Goal: Consume media (video, audio)

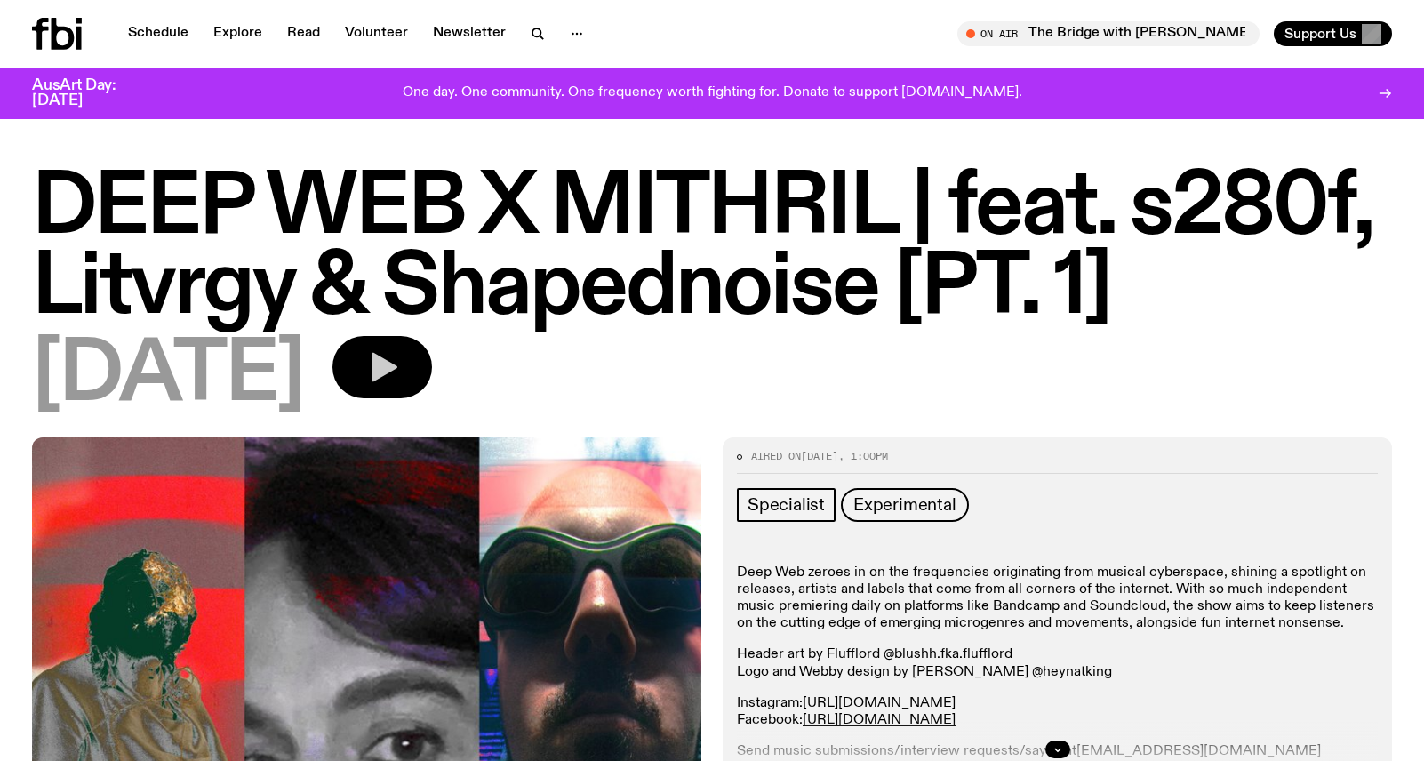
click at [400, 380] on icon "button" at bounding box center [382, 367] width 36 height 36
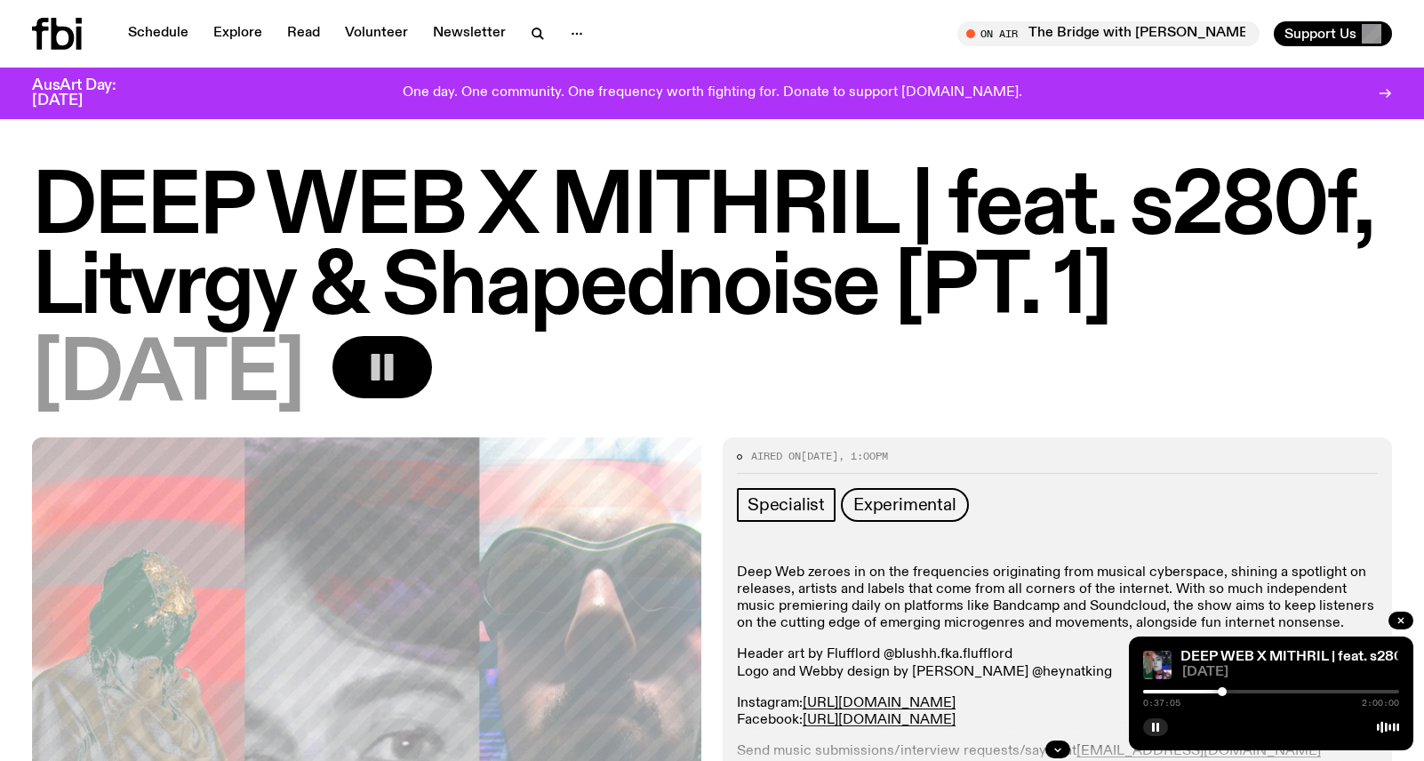
drag, startPoint x: 1147, startPoint y: 692, endPoint x: 1238, endPoint y: 690, distance: 91.6
click at [1227, 690] on div at bounding box center [1222, 691] width 9 height 9
drag, startPoint x: 1238, startPoint y: 690, endPoint x: 1253, endPoint y: 690, distance: 15.1
click at [1253, 690] on div at bounding box center [1253, 691] width 9 height 9
drag, startPoint x: 1253, startPoint y: 690, endPoint x: 1271, endPoint y: 690, distance: 17.8
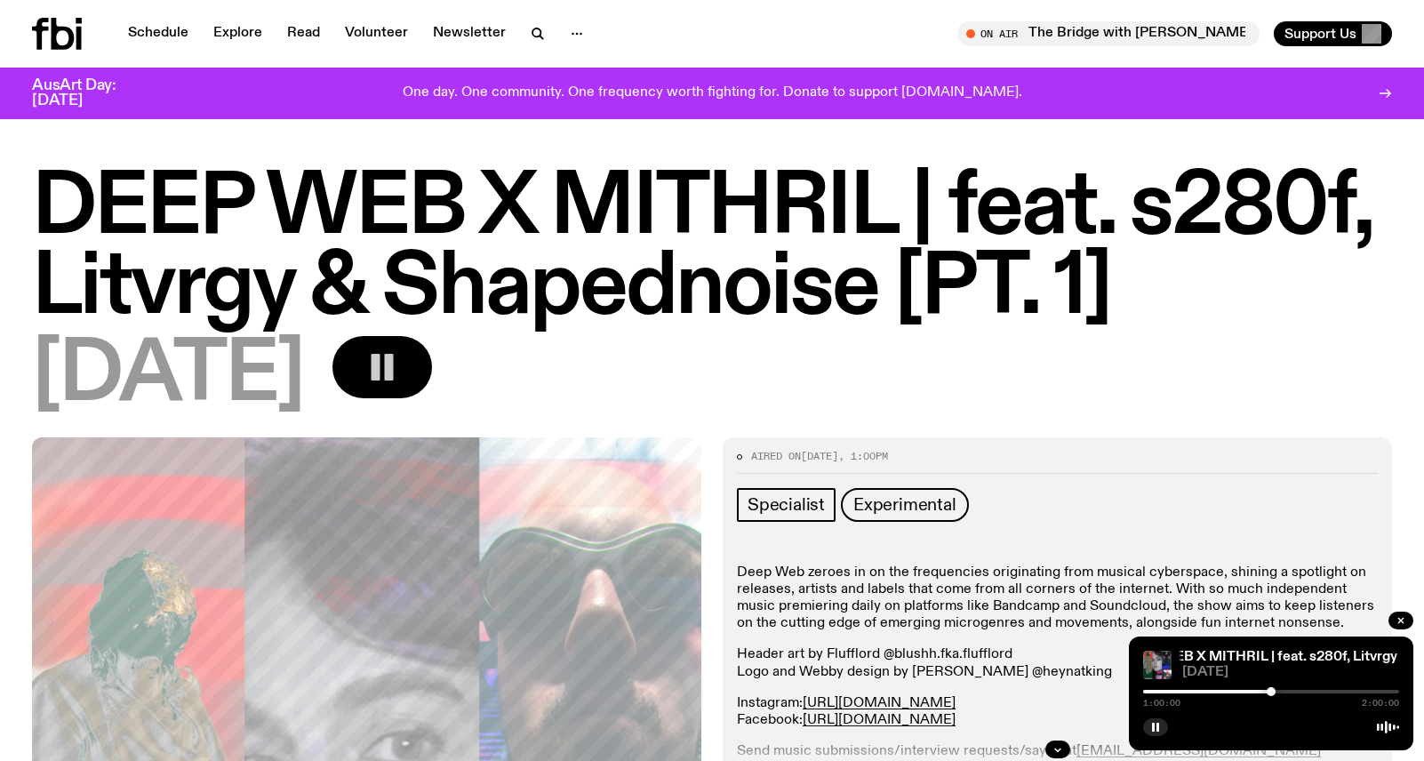
click at [1271, 690] on div at bounding box center [1271, 691] width 9 height 9
click at [1279, 690] on div at bounding box center [1279, 691] width 9 height 9
click at [1288, 690] on div at bounding box center [1288, 691] width 9 height 9
click at [1295, 687] on div at bounding box center [1295, 691] width 9 height 9
click at [1302, 685] on div "DEEP WEB X MITHRIL | feat. s280f, Litvrgy & Shapednoise [PT. 1] DEEP WEB X MITH…" at bounding box center [1271, 693] width 284 height 114
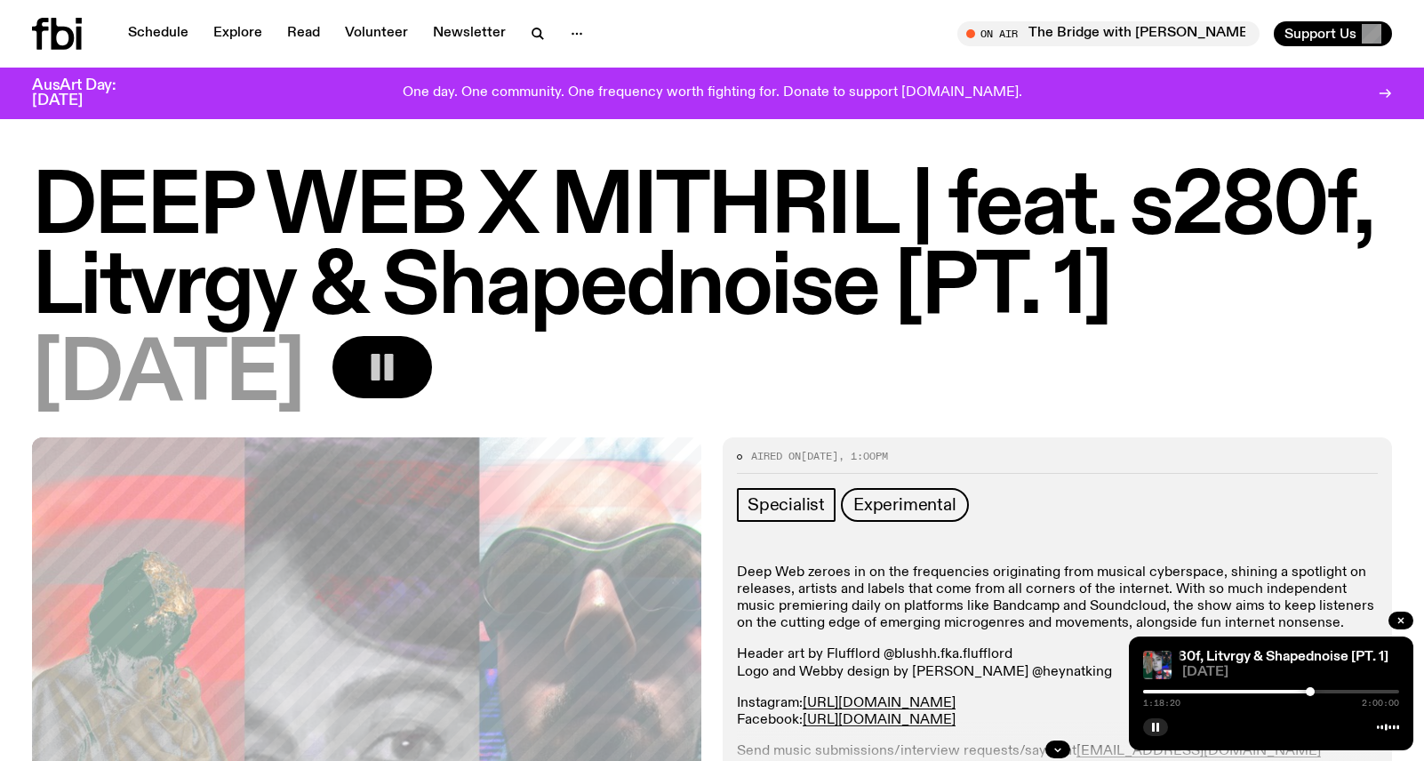
click at [1310, 690] on div at bounding box center [1310, 691] width 9 height 9
click at [1318, 689] on div at bounding box center [1318, 691] width 9 height 9
click at [1325, 689] on div at bounding box center [1325, 691] width 9 height 9
click at [1333, 688] on div at bounding box center [1333, 691] width 9 height 9
drag, startPoint x: 1333, startPoint y: 688, endPoint x: 1352, endPoint y: 688, distance: 18.7
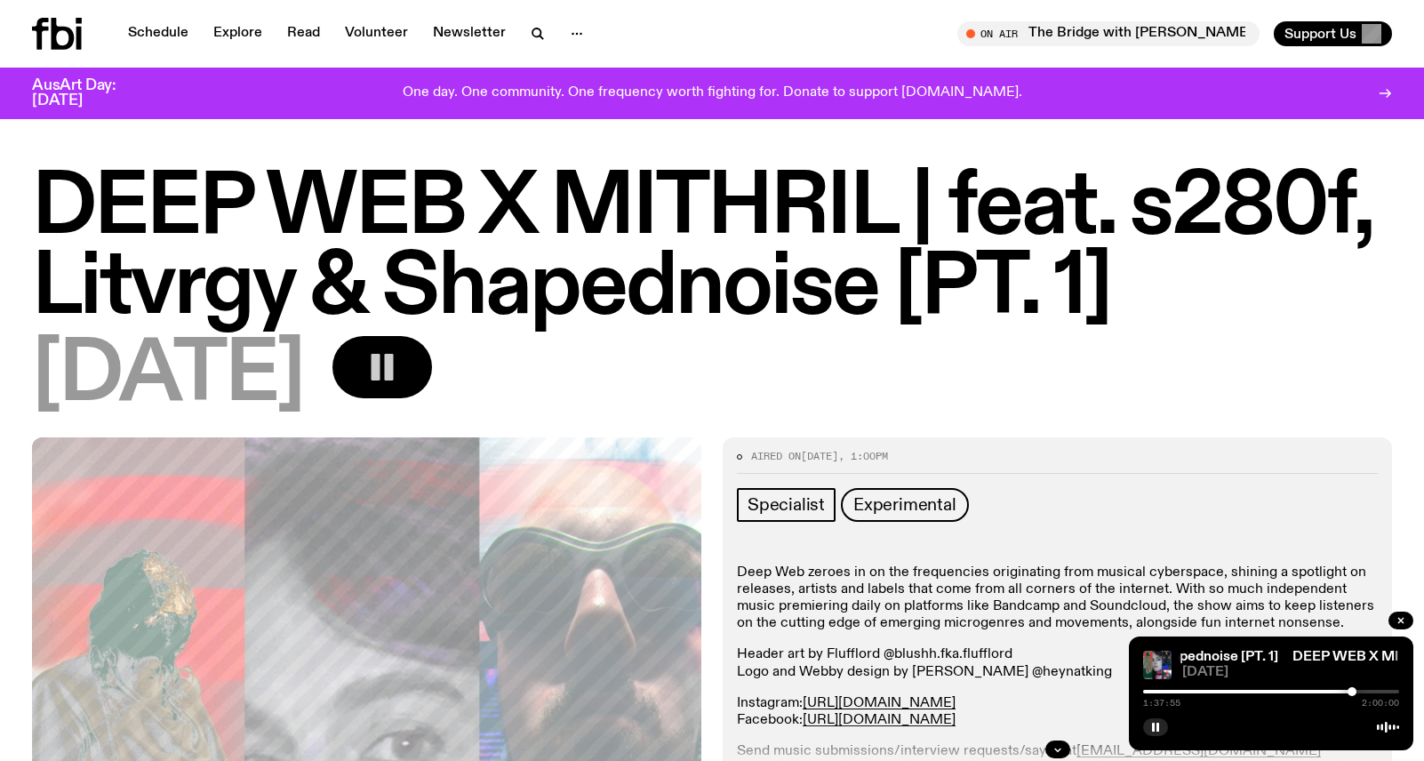
click at [1352, 688] on div at bounding box center [1352, 691] width 9 height 9
drag, startPoint x: 1352, startPoint y: 688, endPoint x: 1369, endPoint y: 688, distance: 16.9
click at [1364, 688] on div at bounding box center [1360, 691] width 9 height 9
click at [1377, 692] on div at bounding box center [1376, 691] width 9 height 9
click at [1379, 692] on div at bounding box center [1378, 691] width 9 height 9
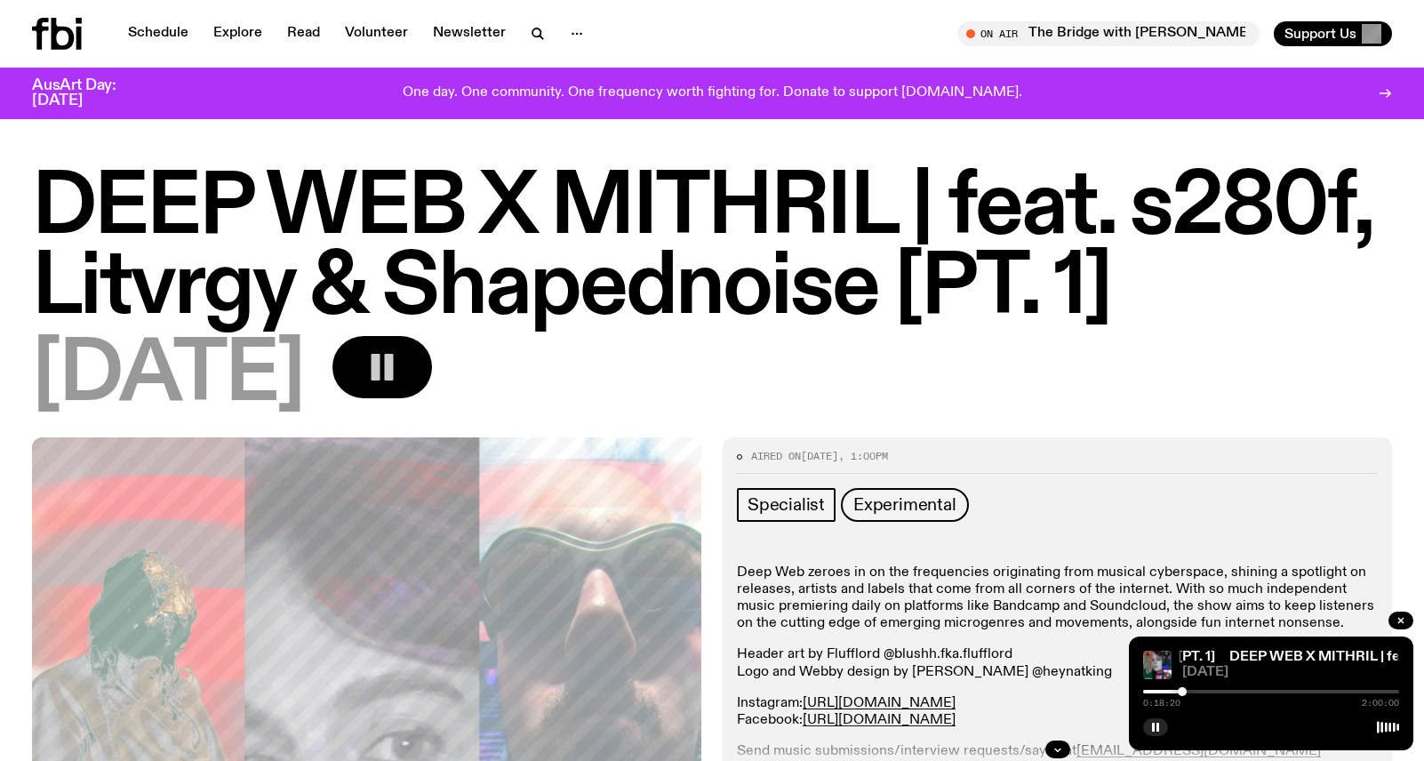
drag, startPoint x: 1379, startPoint y: 692, endPoint x: 1182, endPoint y: 713, distance: 197.6
click at [1182, 713] on div "DEEP WEB X MITHRIL | feat. s280f, Litvrgy & Shapednoise [PT. 1] DEEP WEB X MITH…" at bounding box center [1271, 693] width 284 height 114
click at [1191, 688] on div at bounding box center [1190, 691] width 9 height 9
click at [1196, 688] on div at bounding box center [1195, 691] width 9 height 9
click at [1204, 688] on div at bounding box center [1204, 691] width 9 height 9
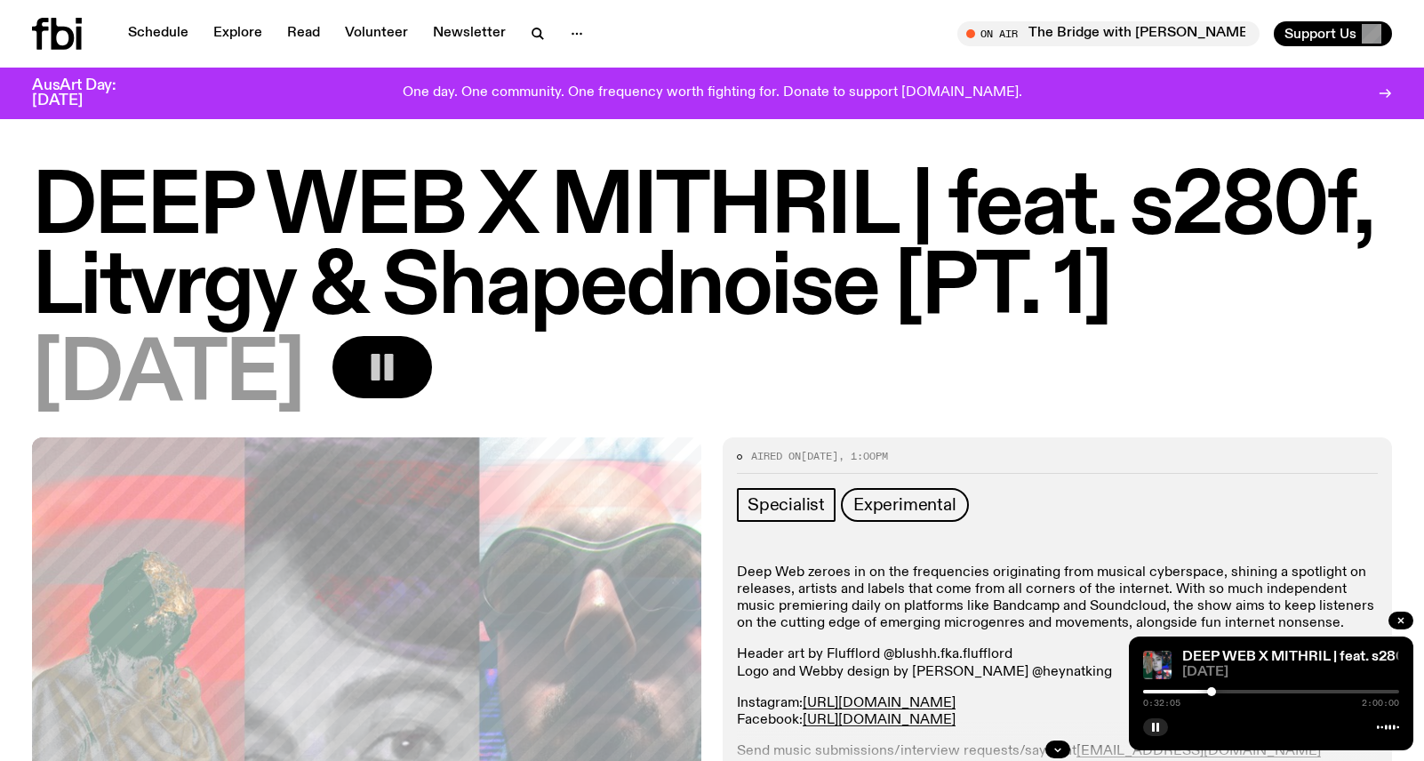
click at [1212, 687] on div at bounding box center [1211, 691] width 9 height 9
click at [1217, 687] on div at bounding box center [1217, 691] width 9 height 9
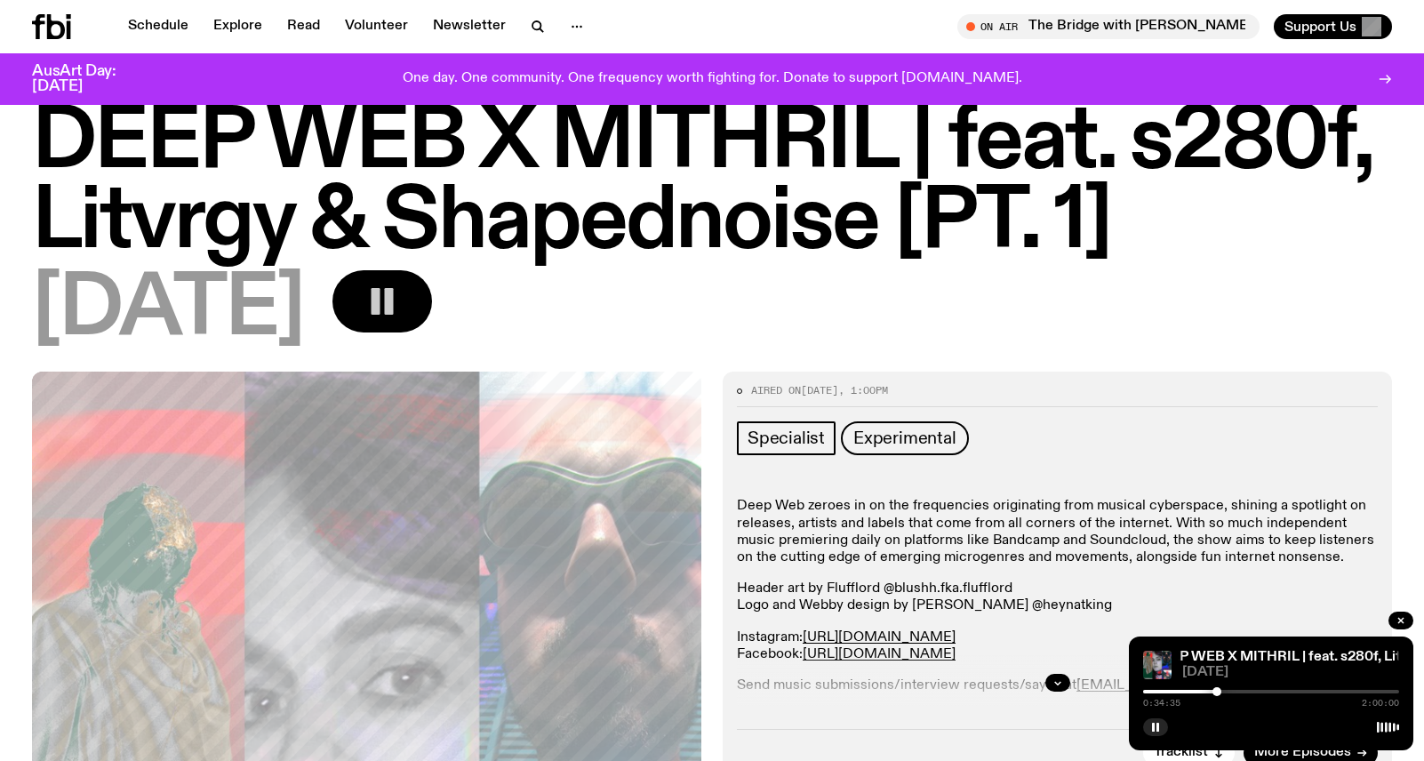
scroll to position [53, 0]
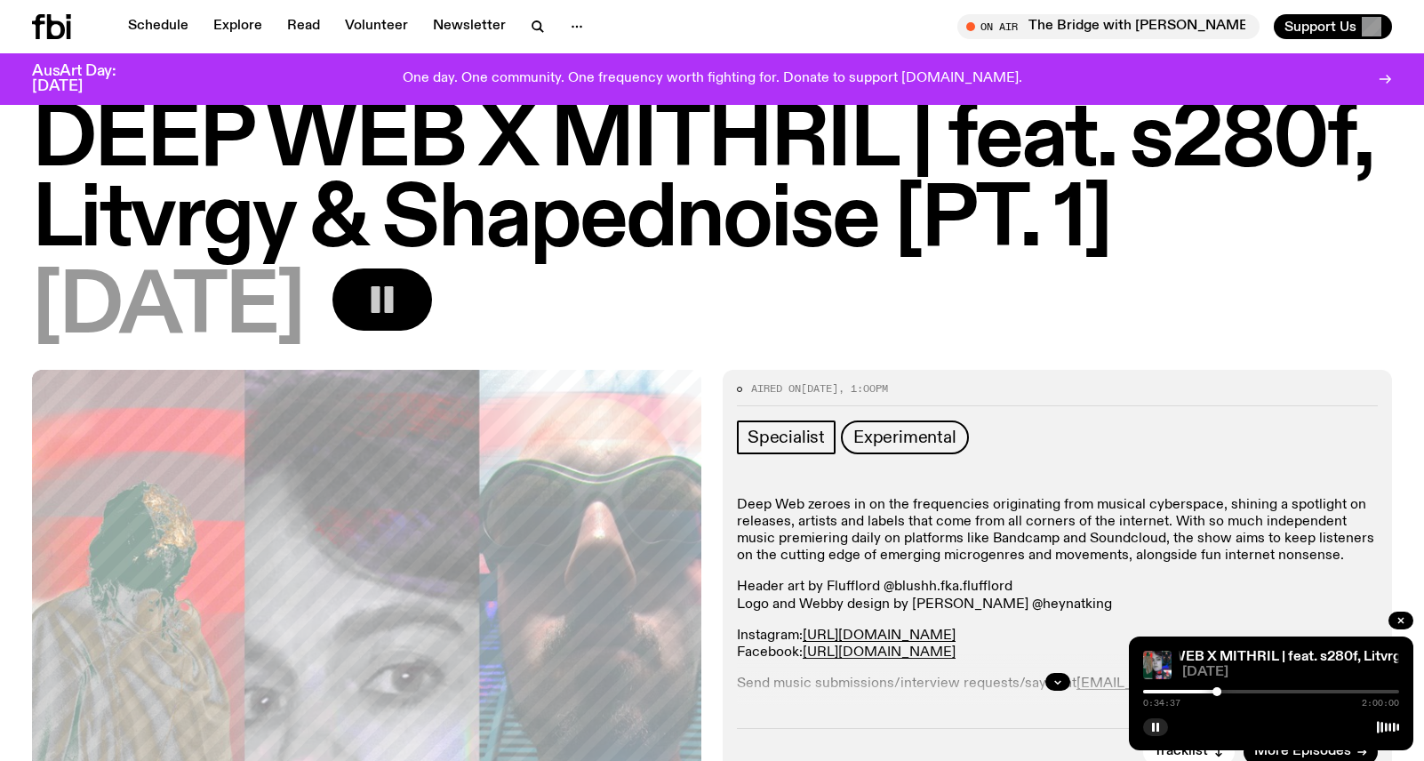
click at [1218, 686] on div "0:34:37 2:00:00" at bounding box center [1271, 696] width 256 height 21
click at [1223, 689] on div at bounding box center [1223, 691] width 9 height 9
drag, startPoint x: 1223, startPoint y: 689, endPoint x: 1234, endPoint y: 690, distance: 10.7
click at [1234, 690] on div at bounding box center [1232, 691] width 9 height 9
click at [1236, 690] on div at bounding box center [1236, 691] width 9 height 9
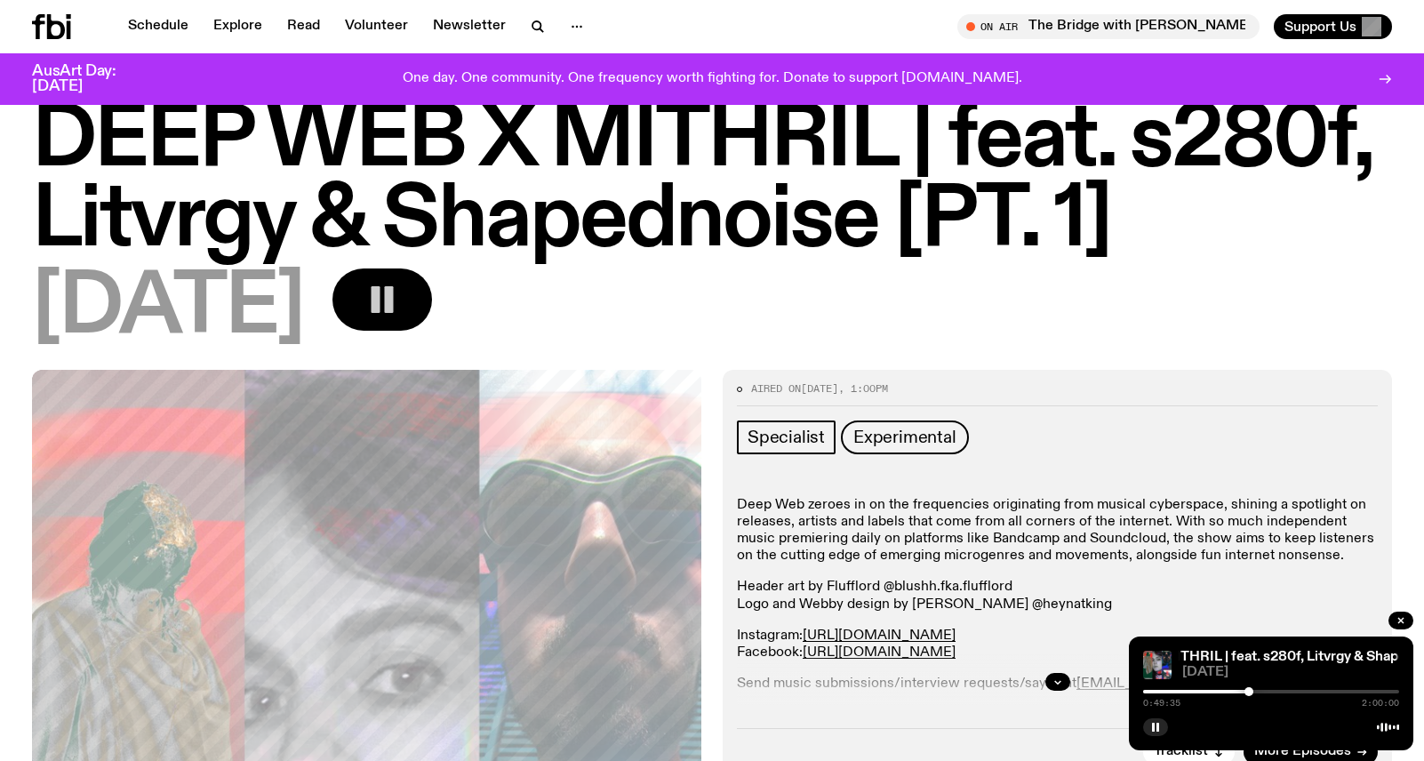
drag, startPoint x: 1236, startPoint y: 690, endPoint x: 1249, endPoint y: 690, distance: 12.4
click at [1249, 690] on div at bounding box center [1248, 691] width 9 height 9
drag, startPoint x: 1249, startPoint y: 690, endPoint x: 1259, endPoint y: 690, distance: 9.8
click at [1259, 690] on div at bounding box center [1259, 691] width 9 height 9
click at [1265, 691] on div at bounding box center [1264, 691] width 9 height 9
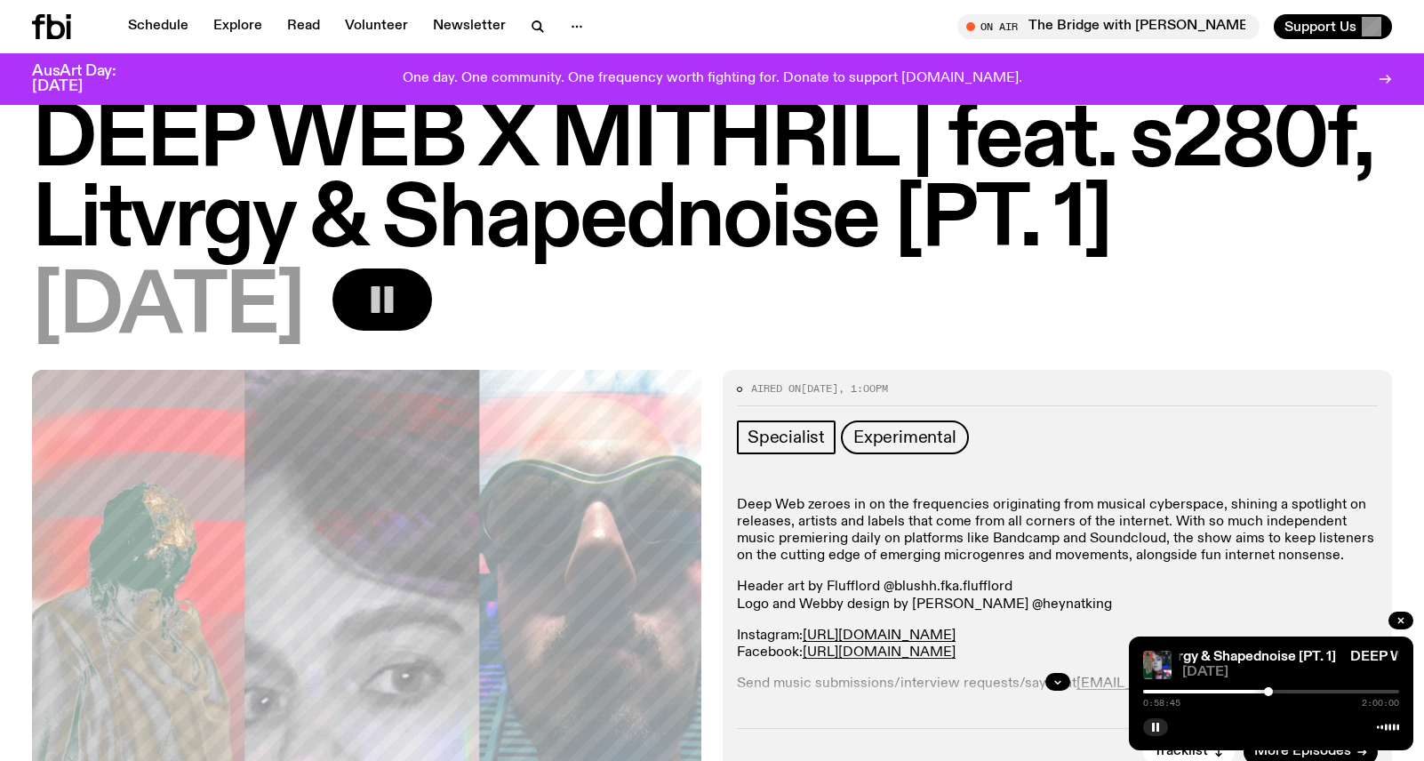
click at [1268, 692] on div at bounding box center [1268, 691] width 9 height 9
click at [1275, 692] on div at bounding box center [1274, 691] width 9 height 9
click at [1279, 692] on div at bounding box center [1279, 691] width 9 height 9
click at [1281, 692] on div at bounding box center [1280, 691] width 9 height 9
click at [1284, 692] on div at bounding box center [1284, 691] width 9 height 9
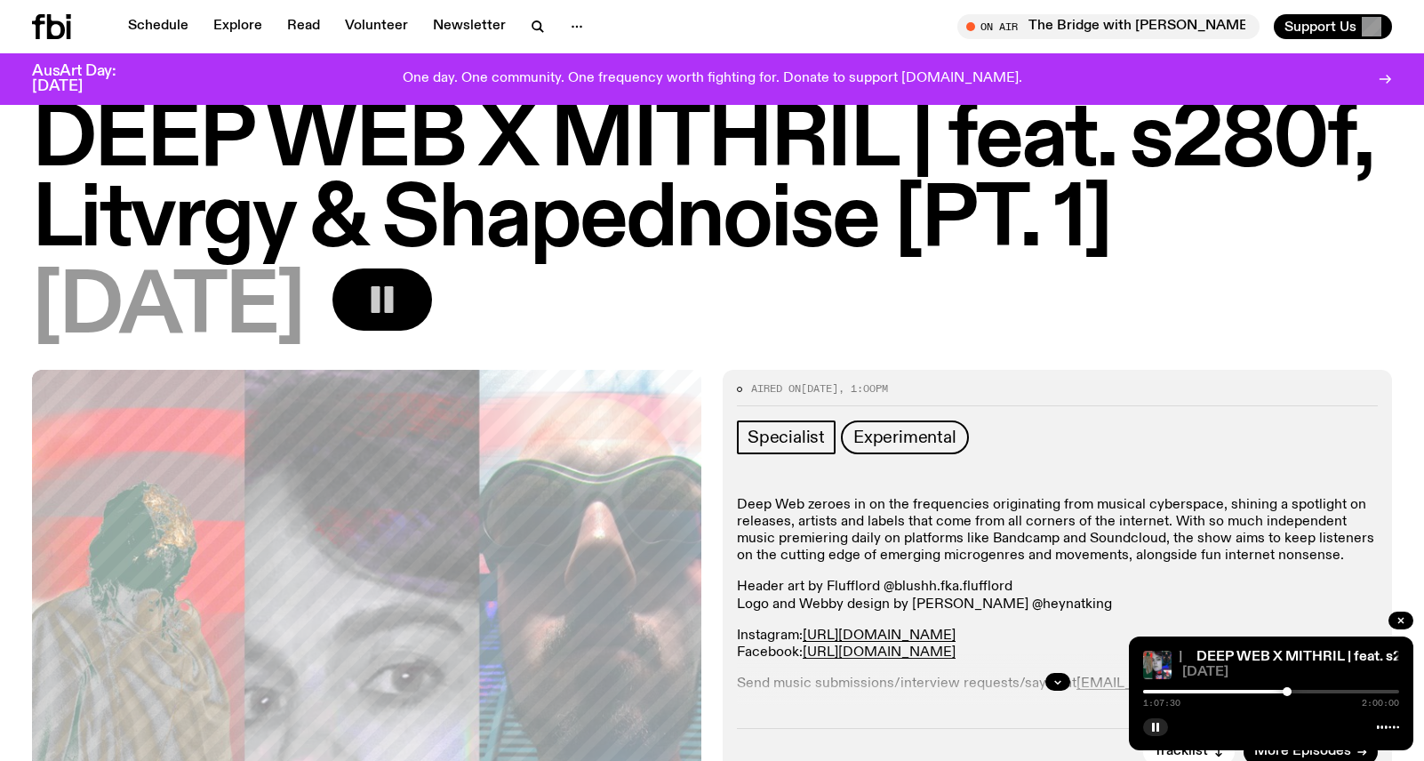
click at [1292, 692] on div at bounding box center [1287, 691] width 9 height 9
drag, startPoint x: 1295, startPoint y: 692, endPoint x: 1310, endPoint y: 689, distance: 15.3
click at [1300, 689] on div at bounding box center [1296, 691] width 9 height 9
click at [1313, 689] on div at bounding box center [1312, 691] width 9 height 9
drag, startPoint x: 1313, startPoint y: 689, endPoint x: 1341, endPoint y: 688, distance: 28.5
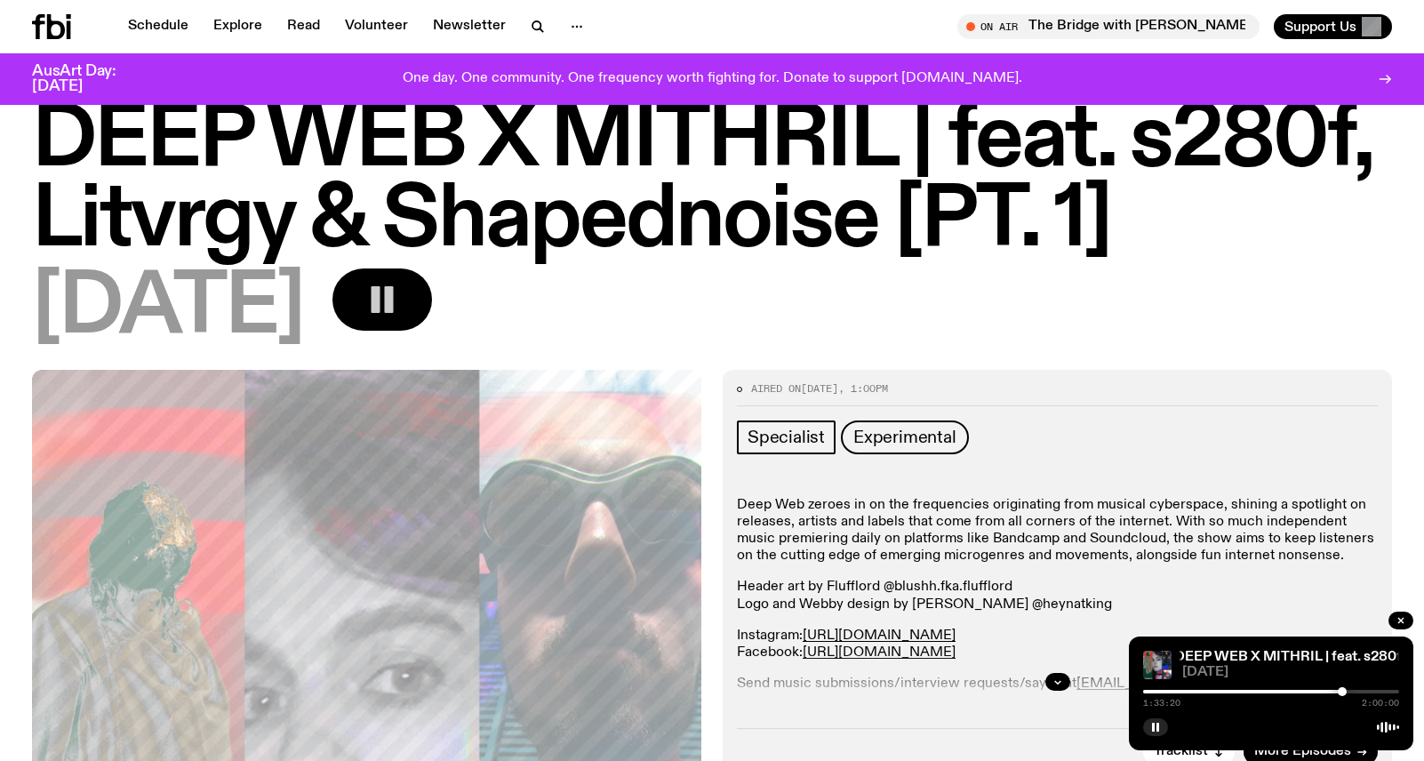
click at [1341, 688] on div at bounding box center [1342, 691] width 9 height 9
drag, startPoint x: 1341, startPoint y: 688, endPoint x: 1360, endPoint y: 688, distance: 18.7
click at [1355, 688] on div at bounding box center [1350, 691] width 9 height 9
drag, startPoint x: 1360, startPoint y: 688, endPoint x: 1376, endPoint y: 688, distance: 16.0
click at [1376, 688] on div at bounding box center [1376, 691] width 9 height 9
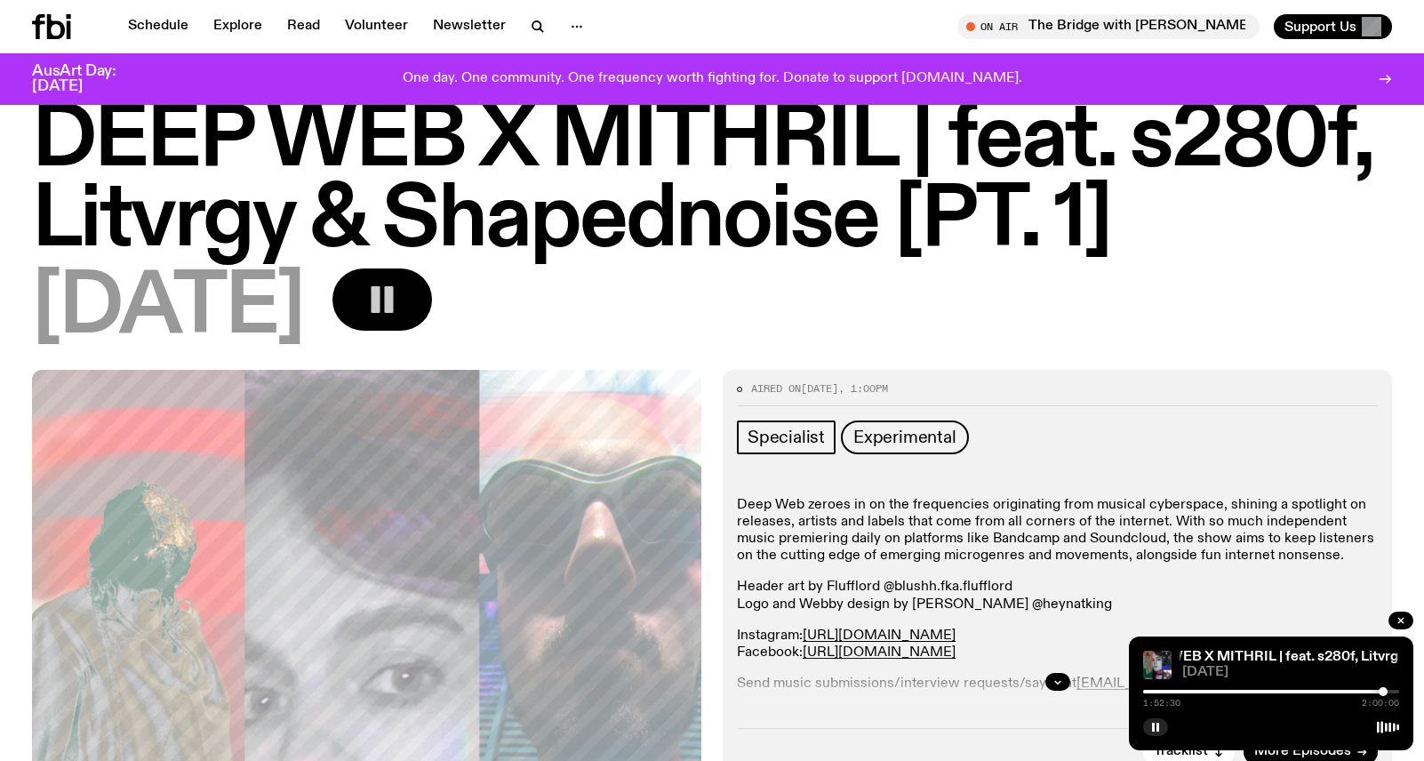
click at [1383, 688] on div at bounding box center [1383, 691] width 9 height 9
click at [1387, 688] on div at bounding box center [1386, 691] width 9 height 9
click at [1391, 687] on div at bounding box center [1387, 691] width 9 height 9
drag, startPoint x: 1391, startPoint y: 687, endPoint x: 1177, endPoint y: 701, distance: 214.7
click at [1177, 701] on div "0:15:50 2:00:00" at bounding box center [1271, 696] width 256 height 21
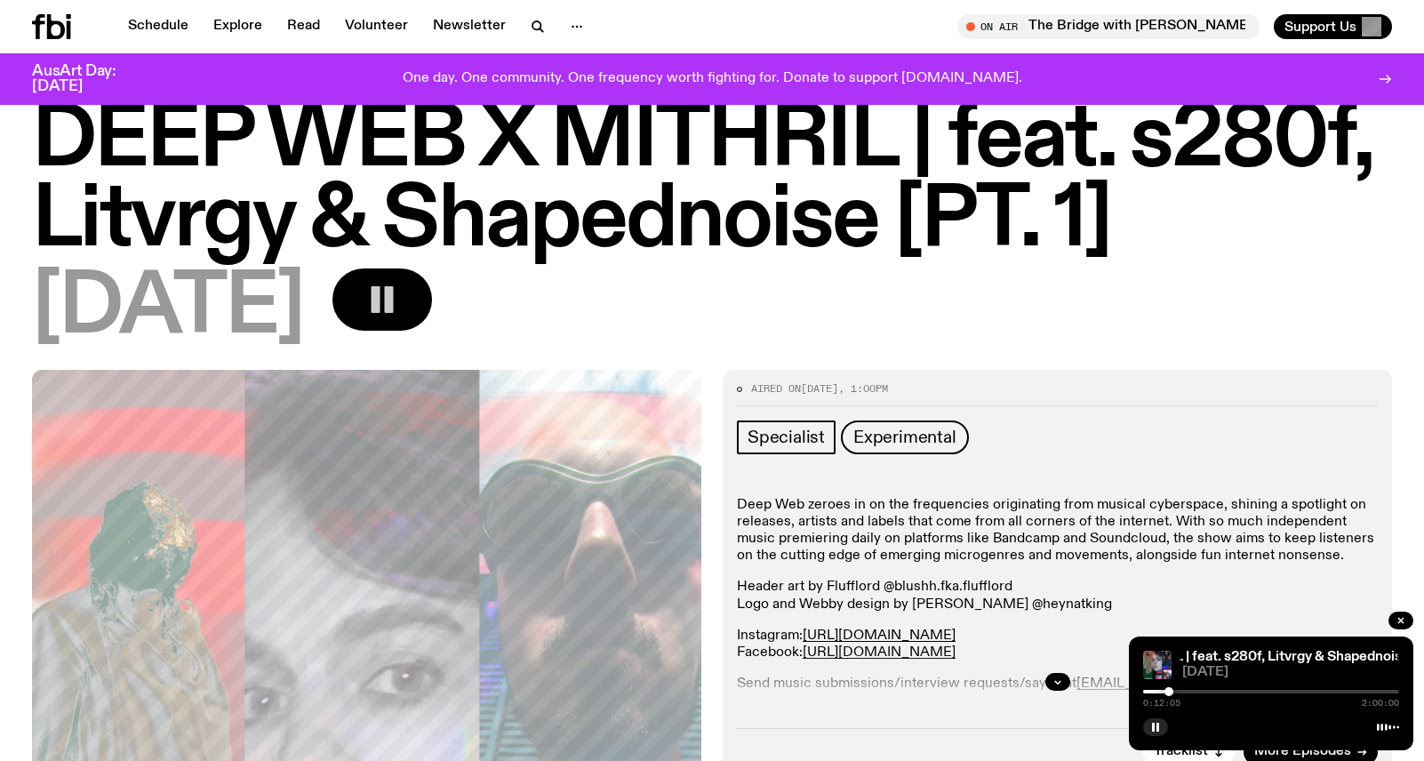
drag, startPoint x: 1176, startPoint y: 695, endPoint x: 1166, endPoint y: 693, distance: 9.9
click at [1166, 693] on div at bounding box center [1168, 691] width 9 height 9
click at [1163, 714] on div "DEEP WEB X MITHRIL | feat. s280f, Litvrgy & Shapednoise [PT. 1] DEEP WEB X MITH…" at bounding box center [1271, 693] width 284 height 114
click at [1157, 728] on rect "button" at bounding box center [1157, 727] width 3 height 9
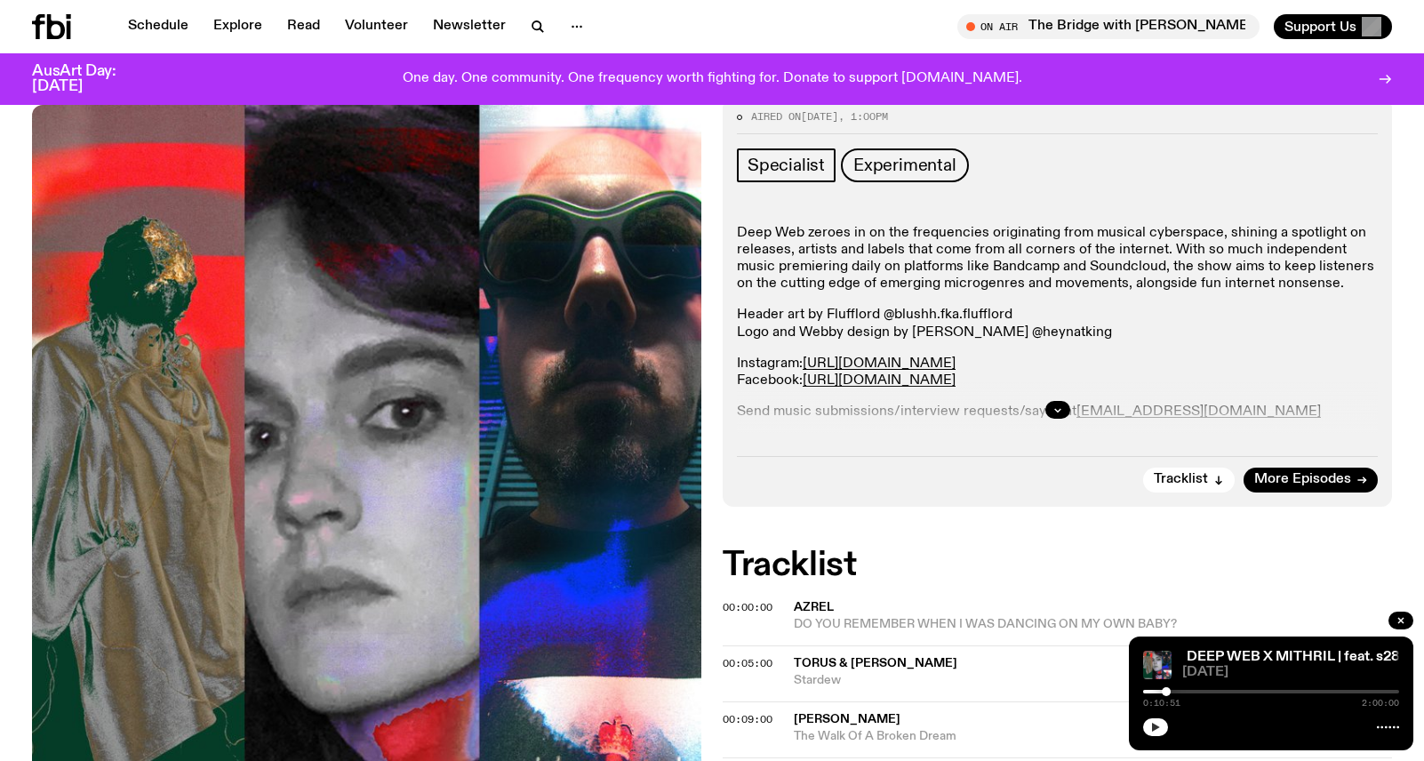
scroll to position [319, 0]
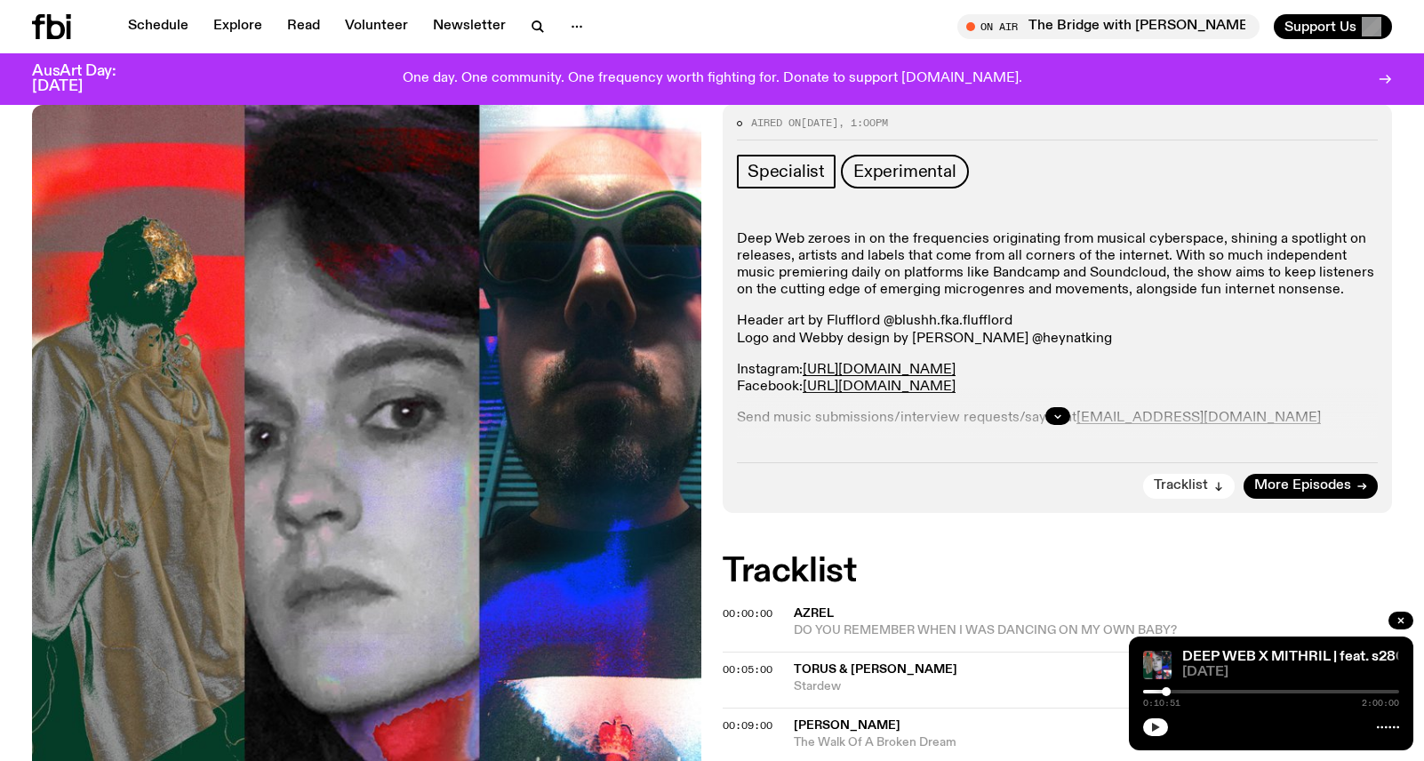
click at [1193, 481] on span "Tracklist" at bounding box center [1181, 485] width 54 height 13
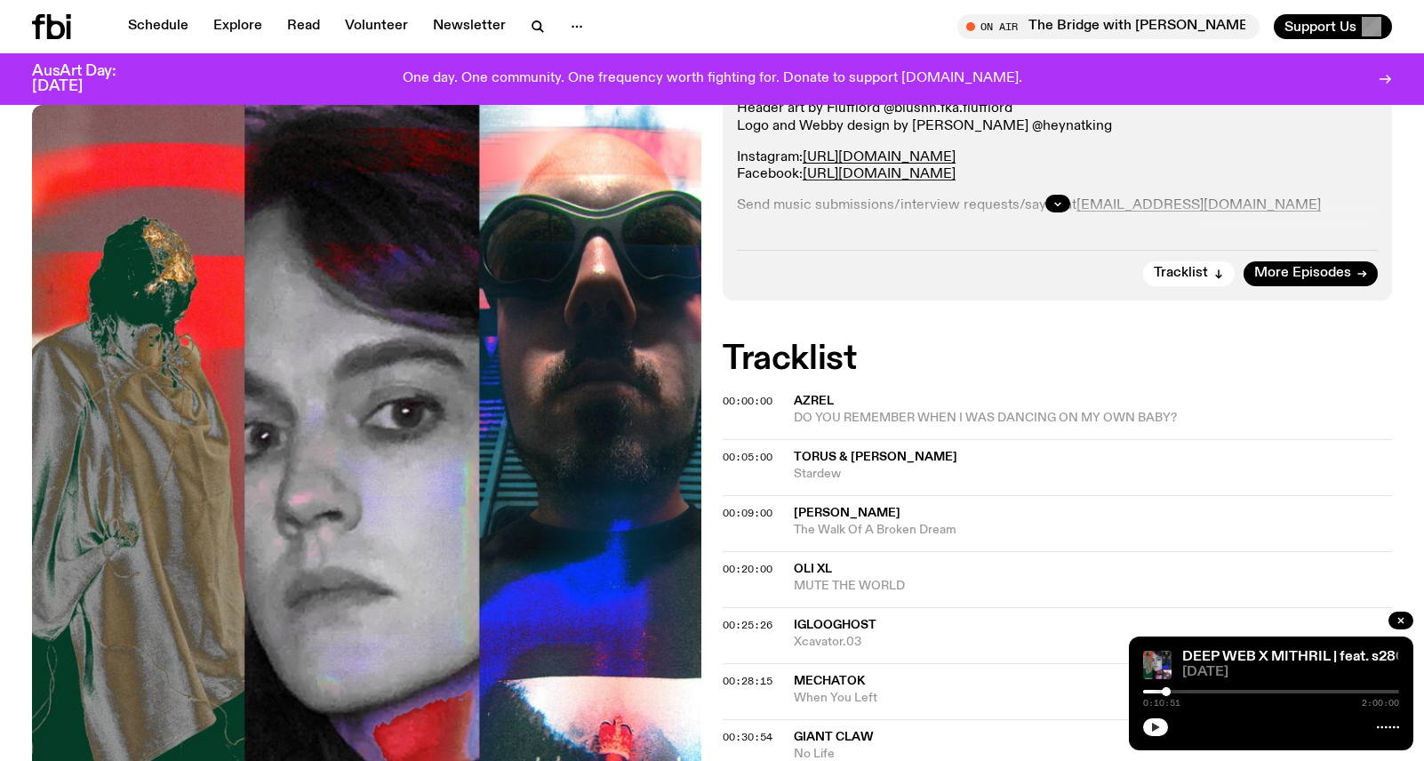
scroll to position [508, 0]
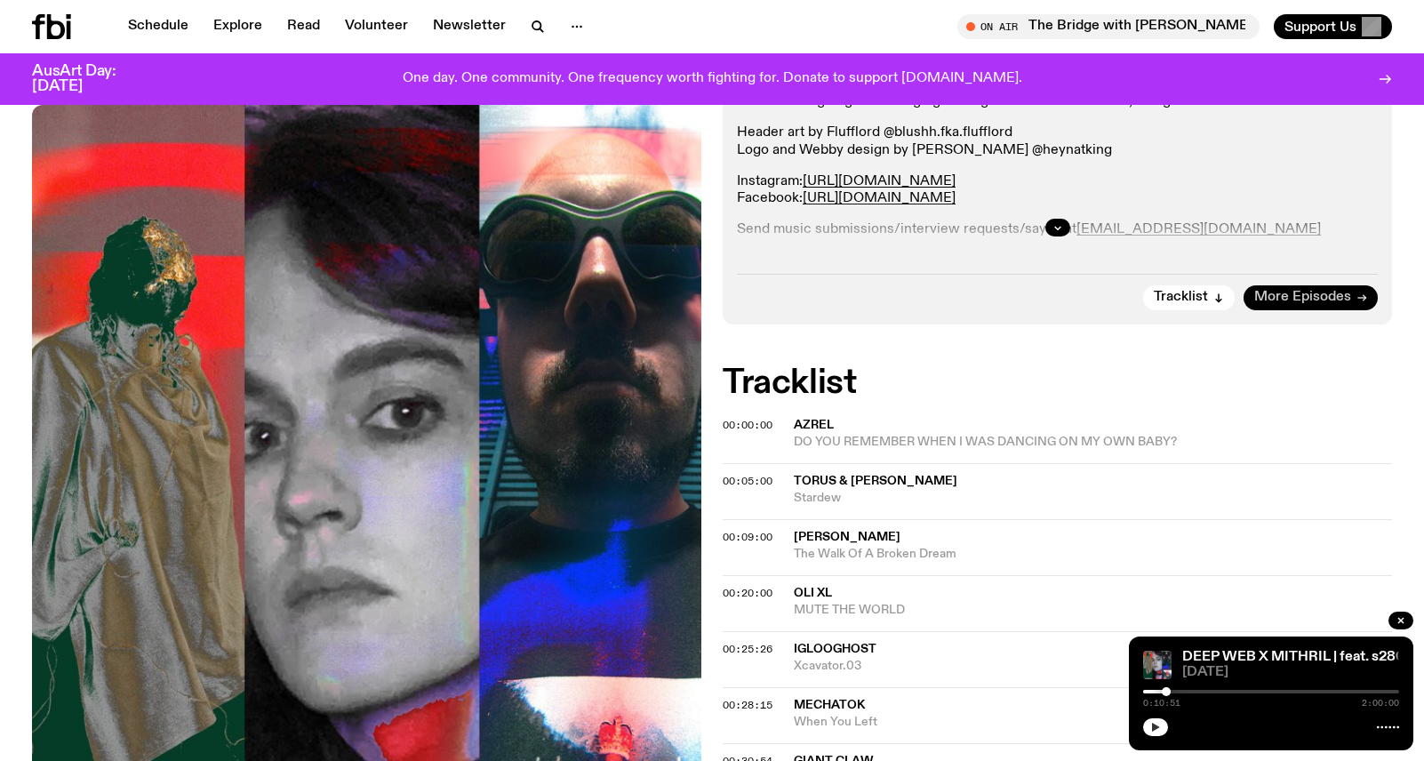
click at [1275, 294] on span "More Episodes" at bounding box center [1302, 297] width 97 height 13
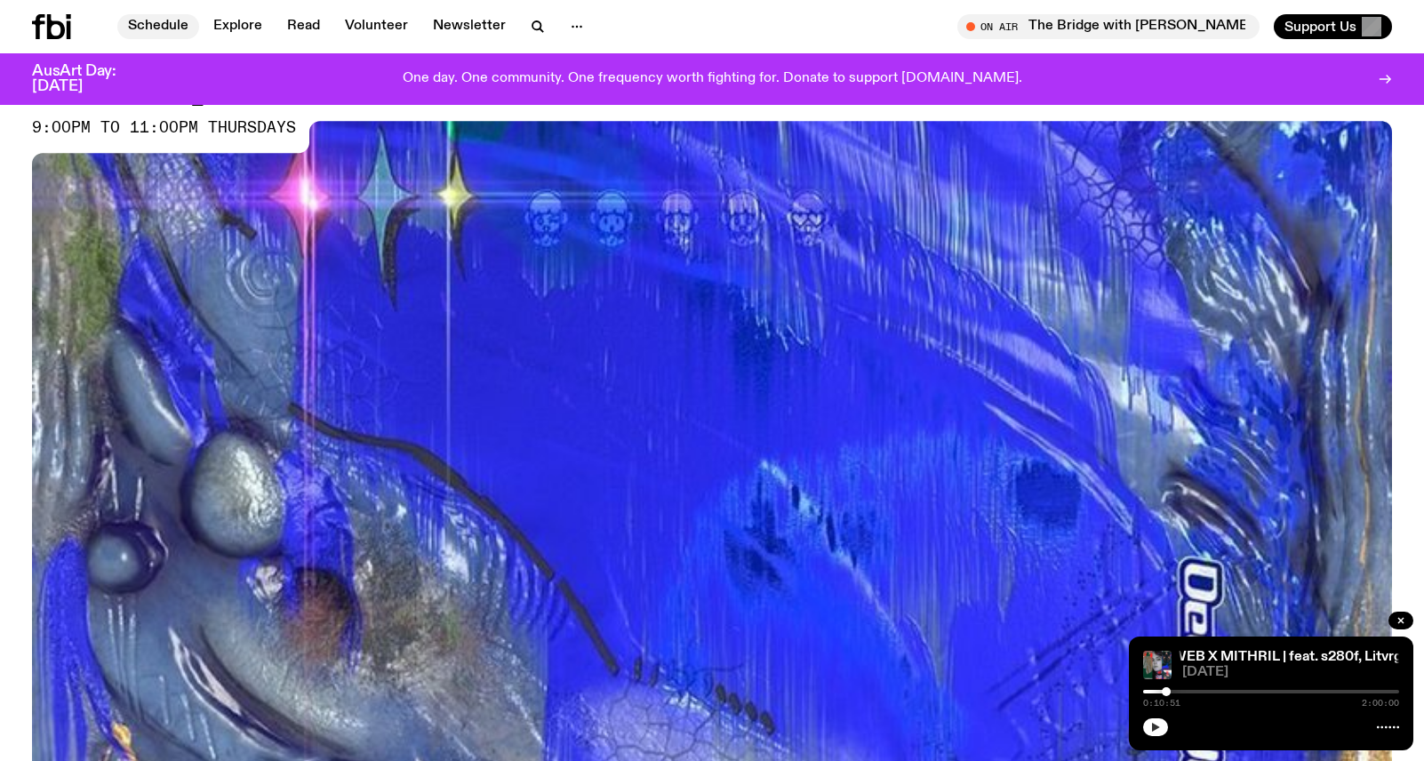
scroll to position [133, 0]
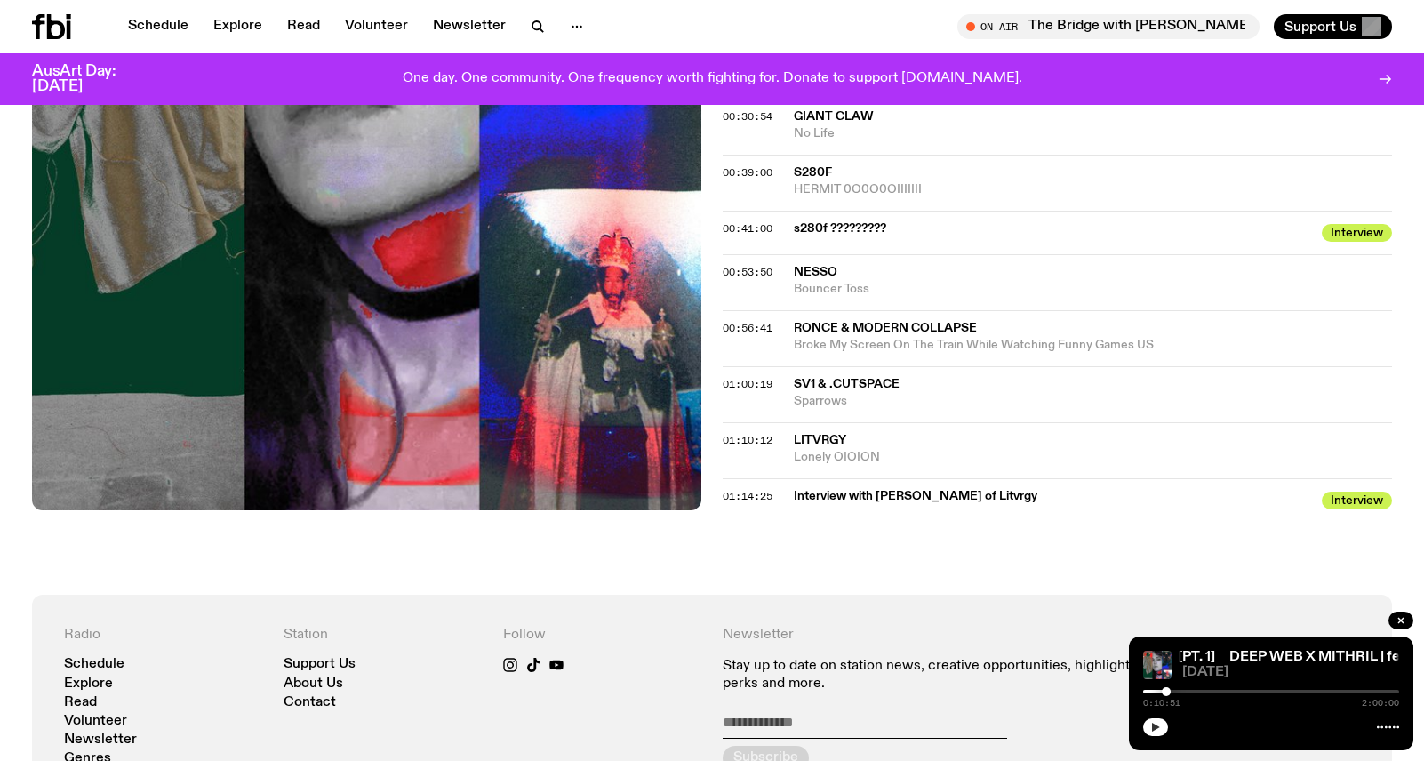
scroll to position [1327, 0]
